Goal: Information Seeking & Learning: Learn about a topic

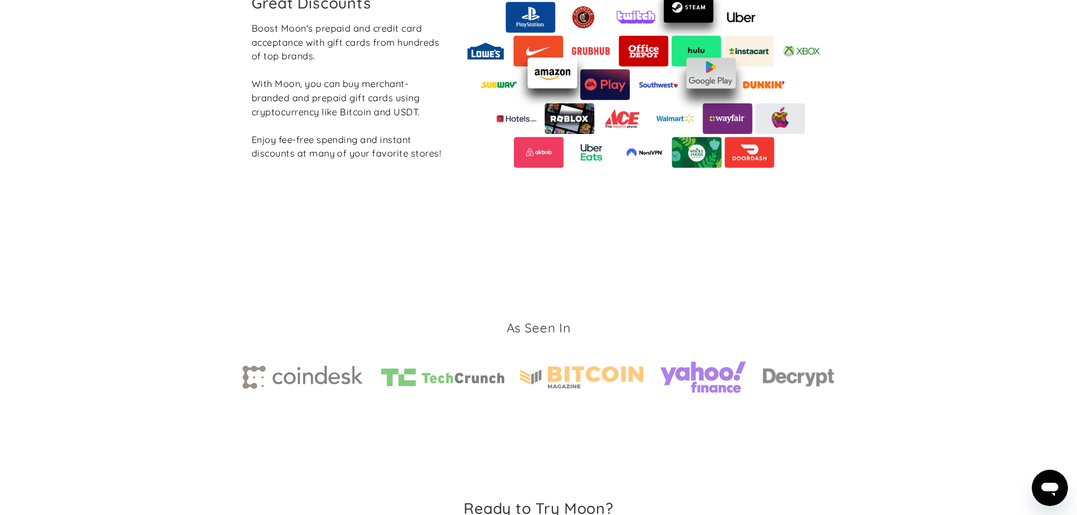
scroll to position [1699, 0]
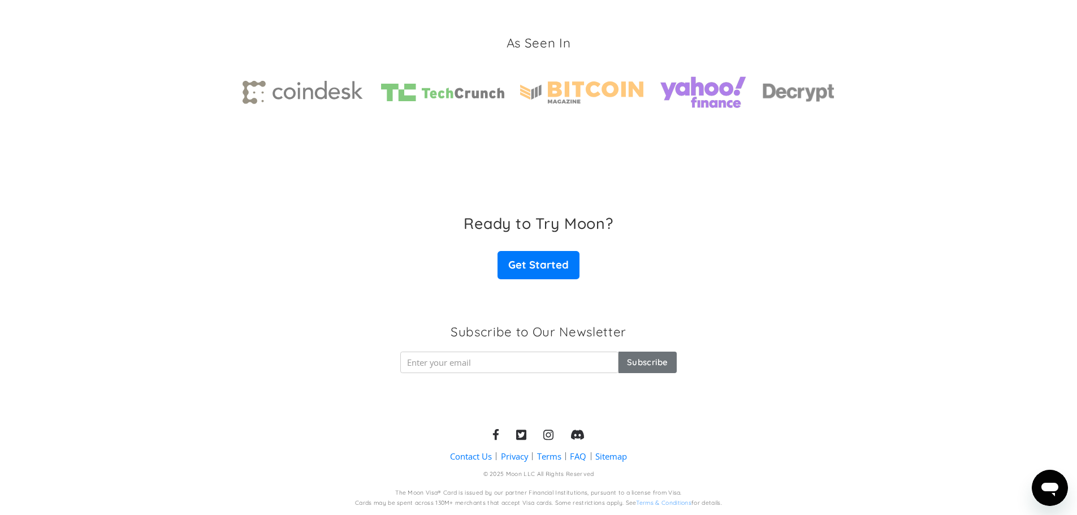
click at [459, 454] on link "Contact Us" at bounding box center [471, 457] width 42 height 12
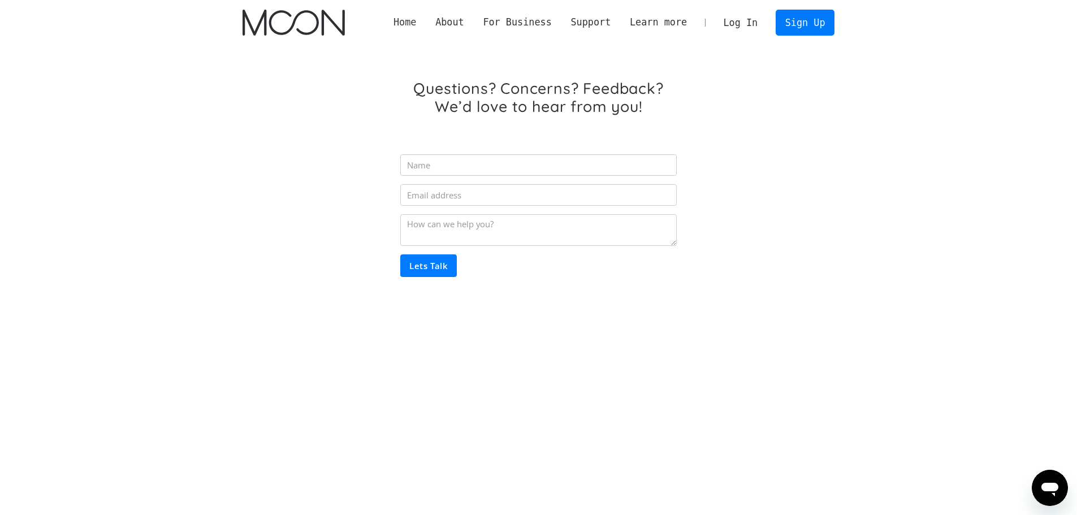
click at [426, 21] on link "Home" at bounding box center [405, 22] width 42 height 14
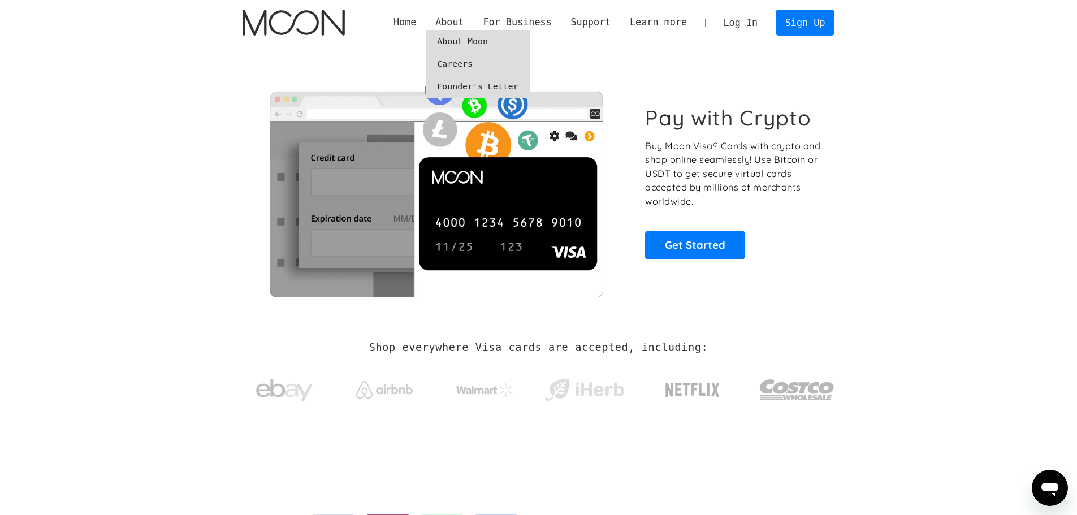
click at [464, 21] on div "About" at bounding box center [449, 22] width 29 height 14
click at [477, 40] on link "About Moon" at bounding box center [477, 41] width 103 height 23
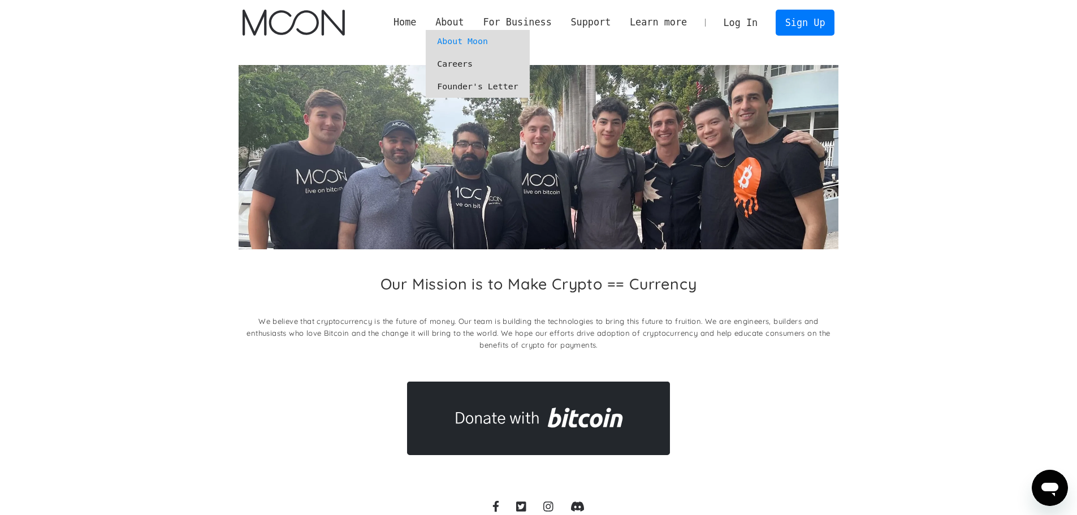
click at [485, 63] on link "Careers" at bounding box center [477, 64] width 103 height 23
click at [488, 90] on link "Founder's Letter" at bounding box center [477, 86] width 103 height 23
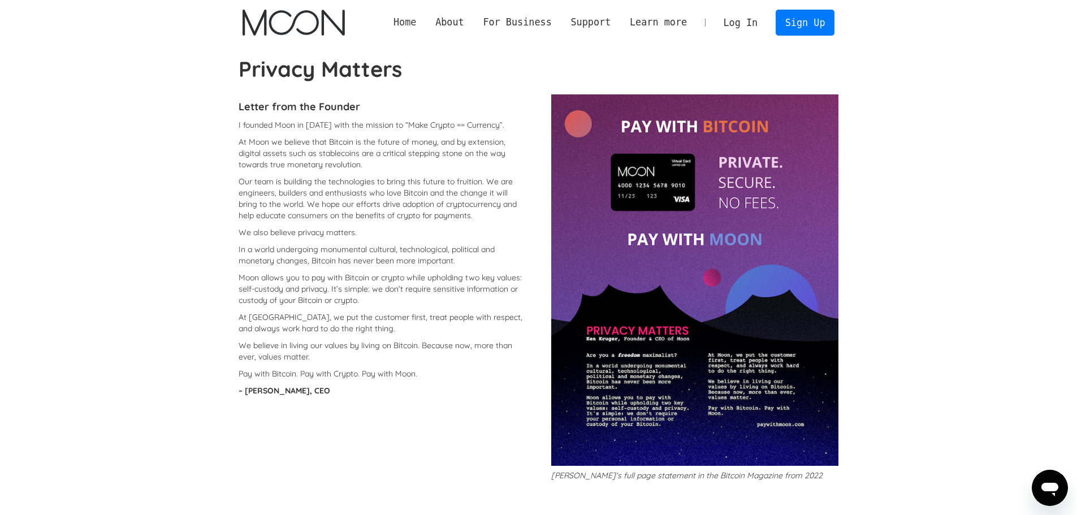
click at [426, 21] on link "Home" at bounding box center [405, 22] width 42 height 14
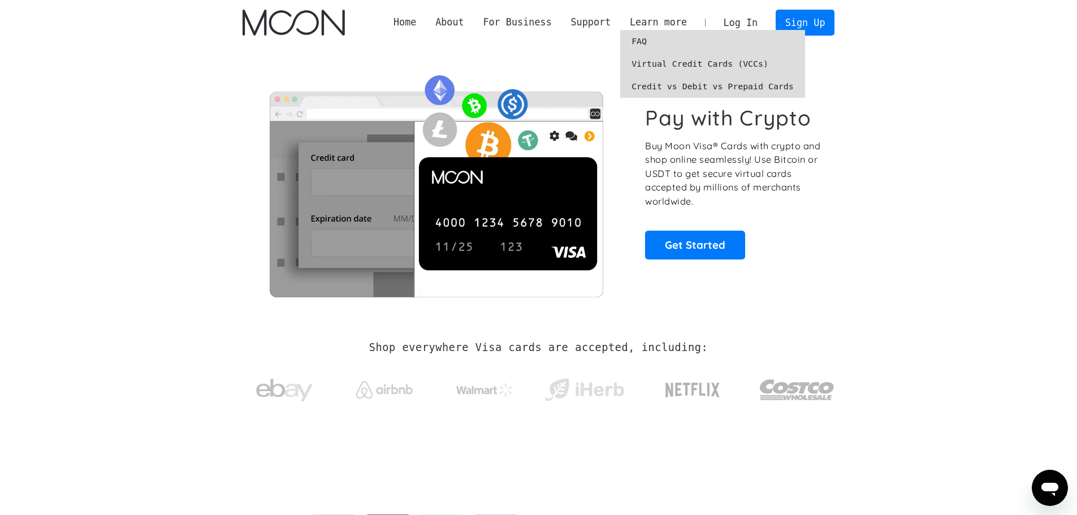
click at [695, 69] on link "Virtual Credit Cards (VCCs)" at bounding box center [712, 64] width 185 height 23
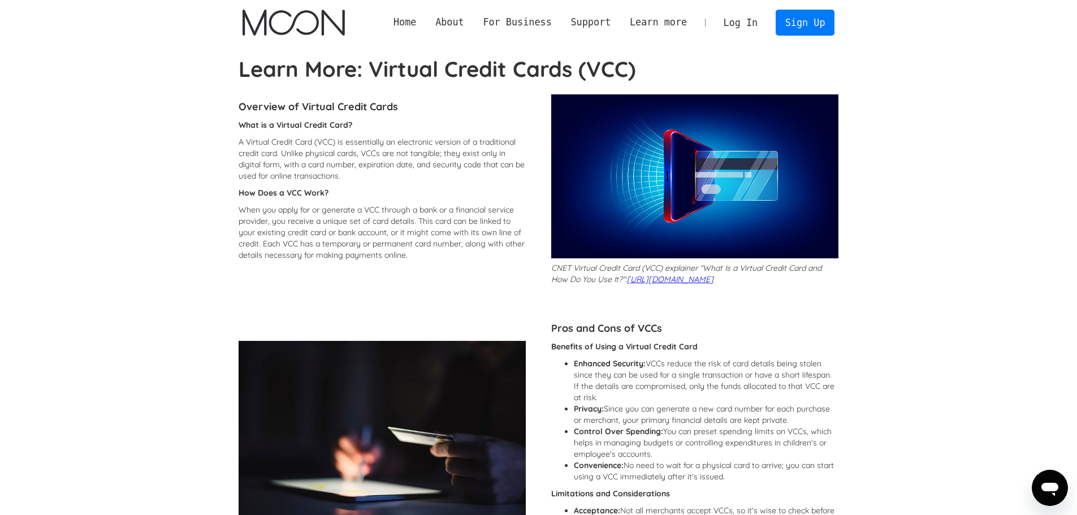
click at [376, 105] on h4 "Overview of Virtual Credit Cards" at bounding box center [382, 107] width 287 height 14
click at [291, 105] on h4 "Overview of Virtual Credit Cards" at bounding box center [382, 107] width 287 height 14
click at [481, 132] on div "What is a Virtual Credit Card? A Virtual Credit Card (VCC) is essentially an el…" at bounding box center [382, 192] width 287 height 147
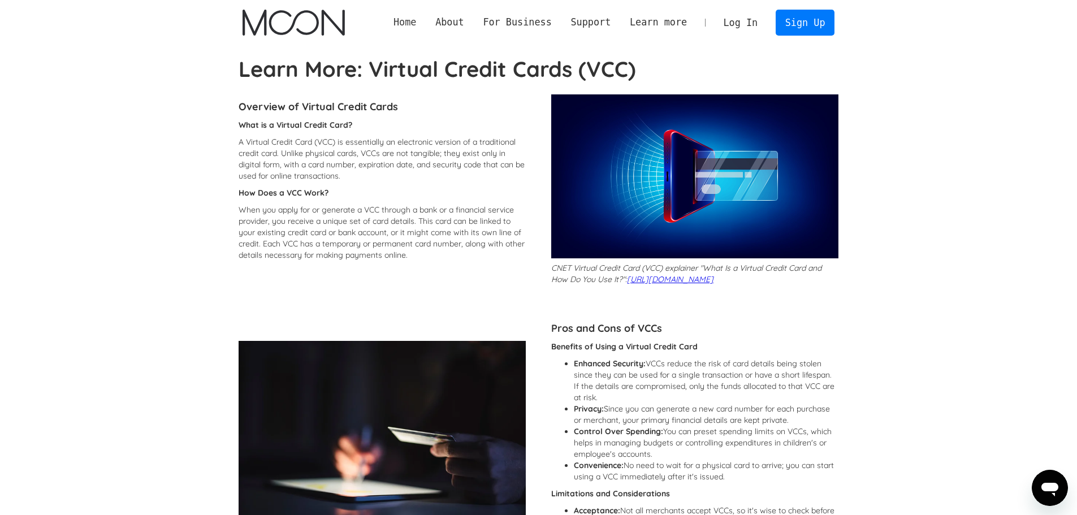
click at [426, 19] on link "Home" at bounding box center [405, 22] width 42 height 14
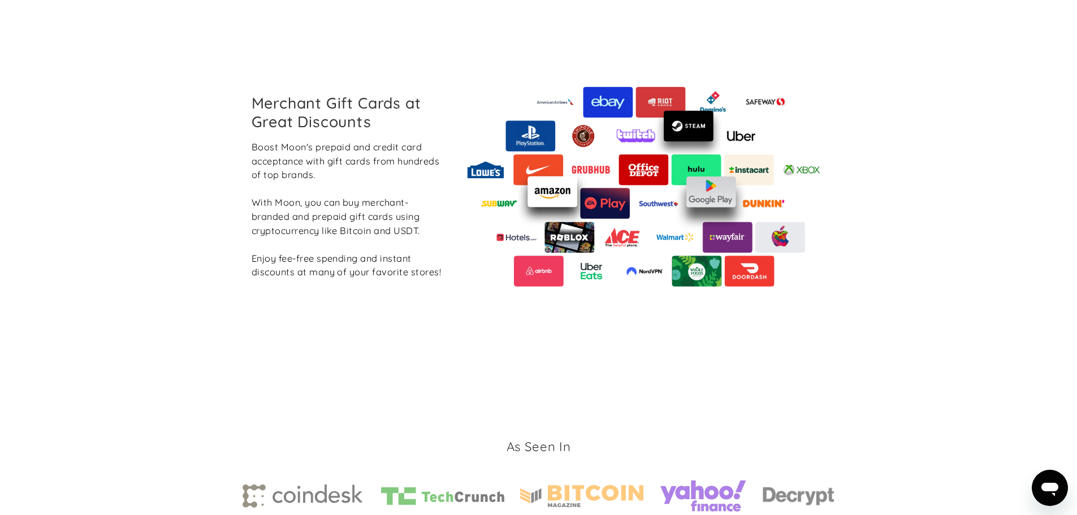
scroll to position [1301, 0]
